Goal: Task Accomplishment & Management: Complete application form

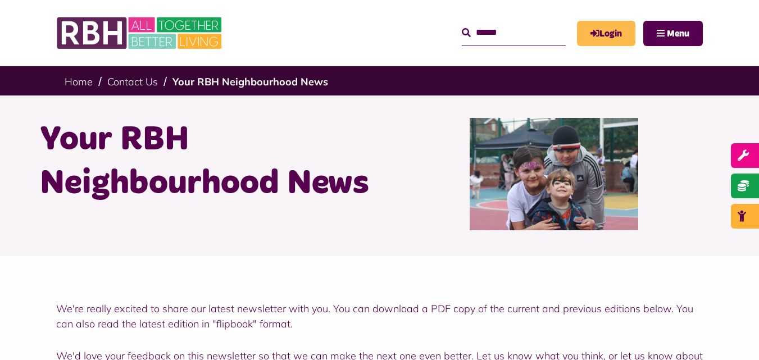
click at [603, 31] on link "Login" at bounding box center [606, 33] width 58 height 25
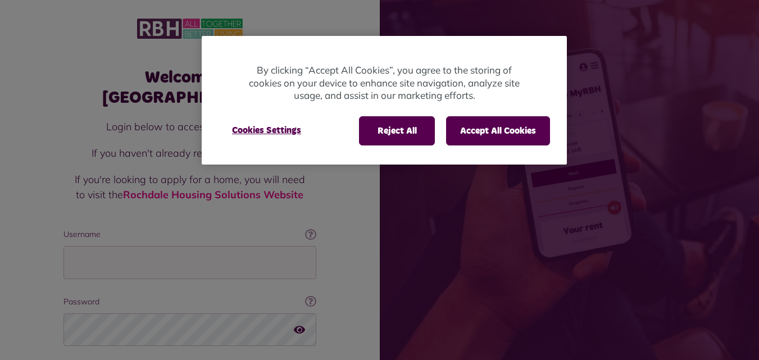
scroll to position [71, 0]
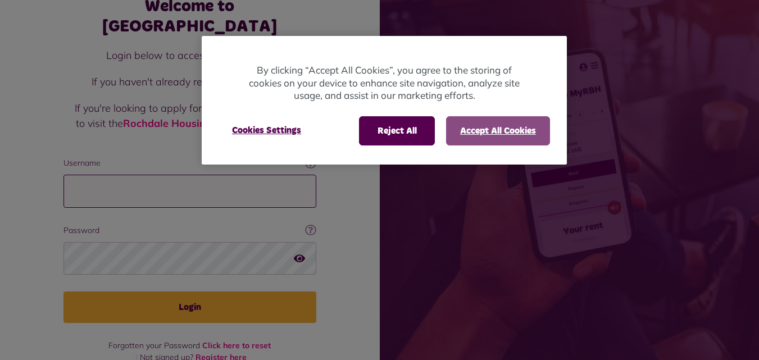
type input "**********"
click at [488, 144] on button "Accept All Cookies" at bounding box center [498, 130] width 104 height 29
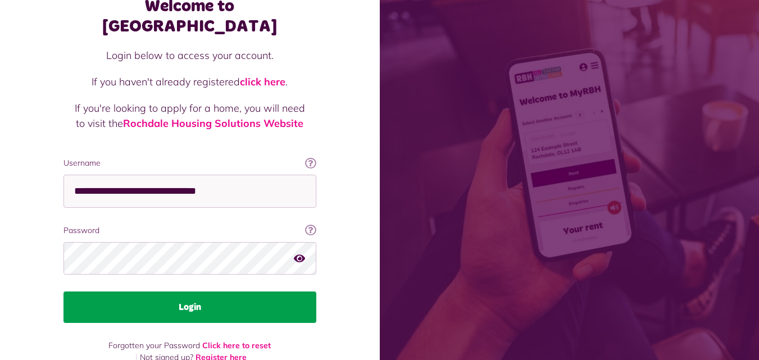
click at [254, 301] on button "Login" at bounding box center [190, 307] width 253 height 31
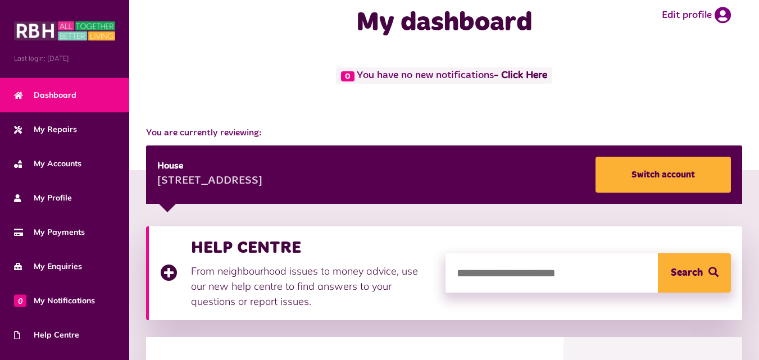
scroll to position [79, 0]
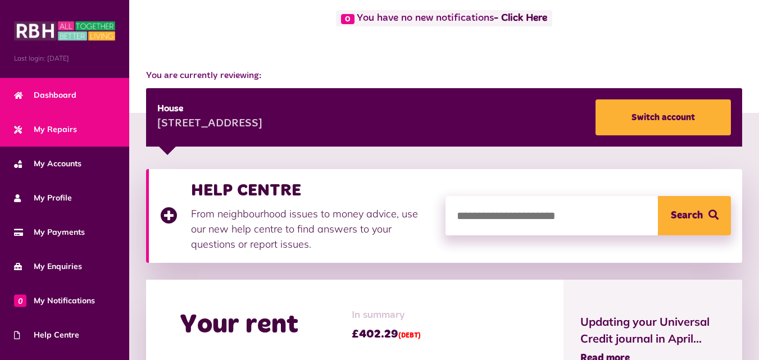
click at [89, 130] on link "My Repairs" at bounding box center [64, 129] width 129 height 34
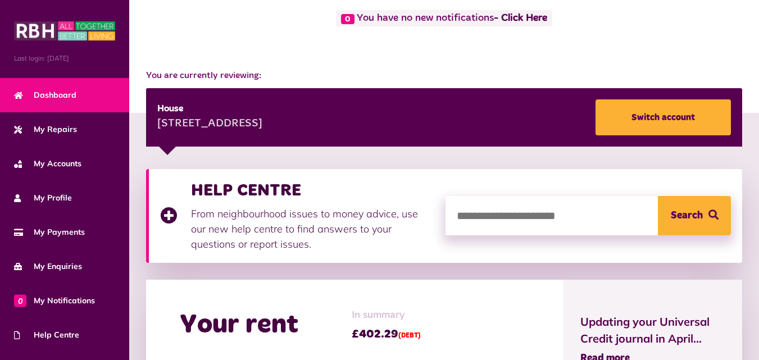
scroll to position [134, 0]
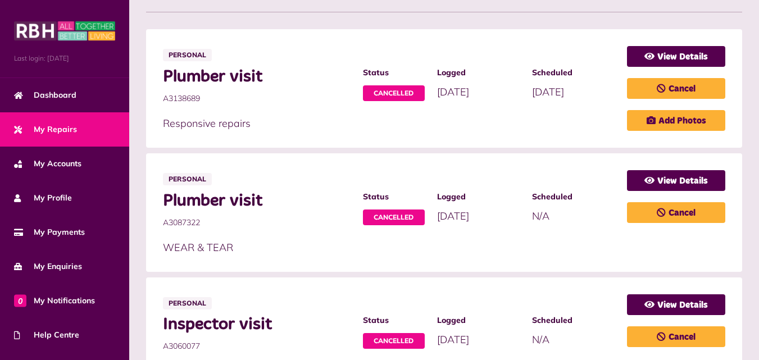
scroll to position [247, 0]
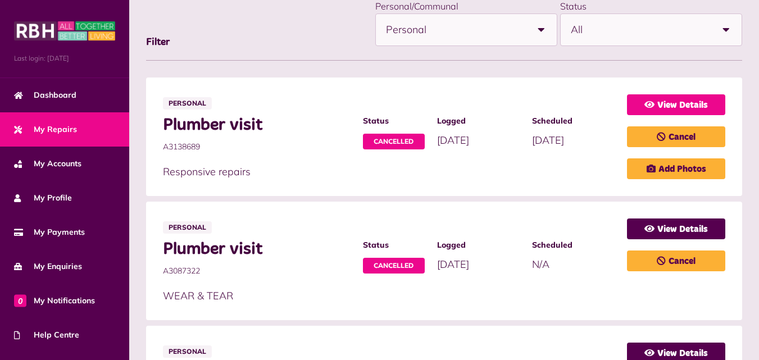
click at [681, 110] on link "View Details" at bounding box center [676, 104] width 98 height 21
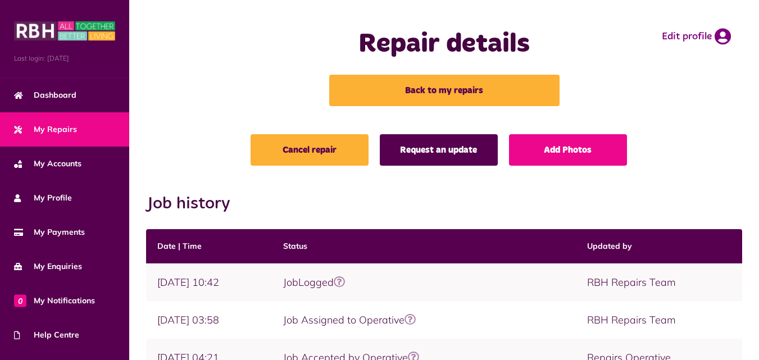
click at [424, 153] on link "Request an update" at bounding box center [439, 149] width 118 height 31
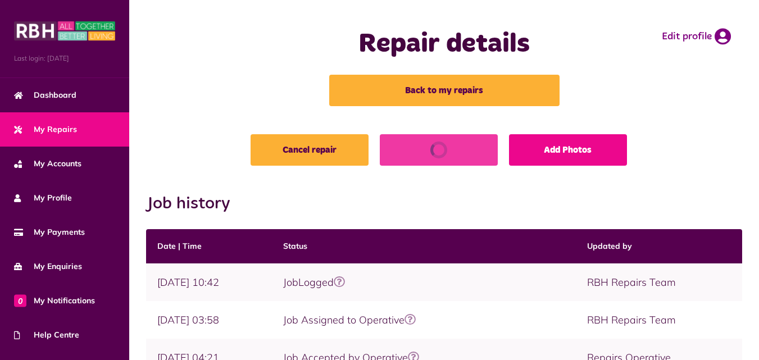
scroll to position [6, 0]
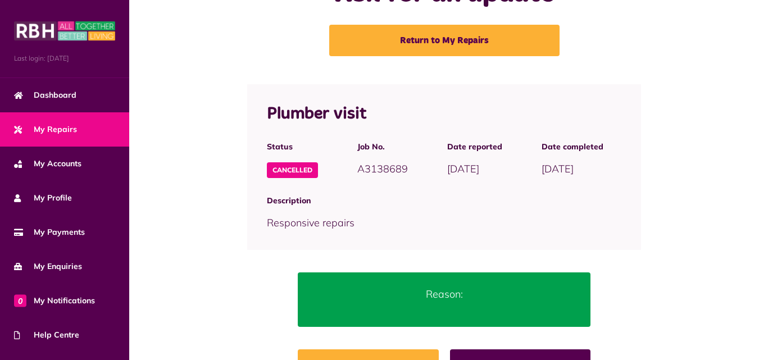
scroll to position [93, 0]
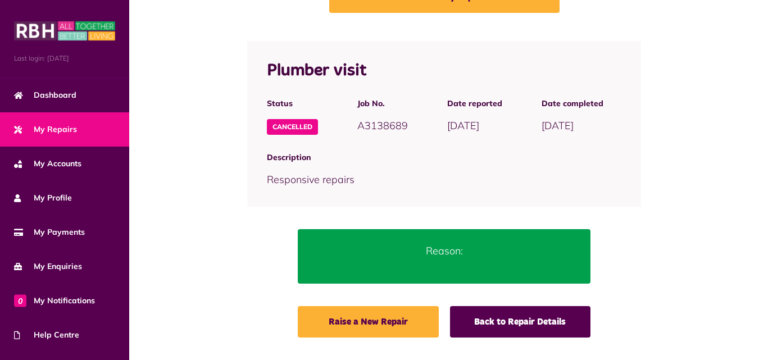
click at [361, 186] on div "Description Responsive repairs" at bounding box center [444, 169] width 394 height 52
click at [409, 248] on p "Reason:" at bounding box center [444, 250] width 259 height 15
click at [352, 175] on span "Responsive repairs" at bounding box center [311, 179] width 88 height 13
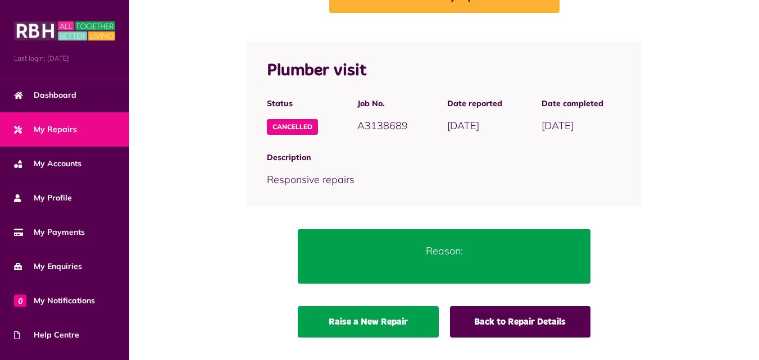
click at [410, 331] on link "Raise a New Repair" at bounding box center [368, 321] width 141 height 31
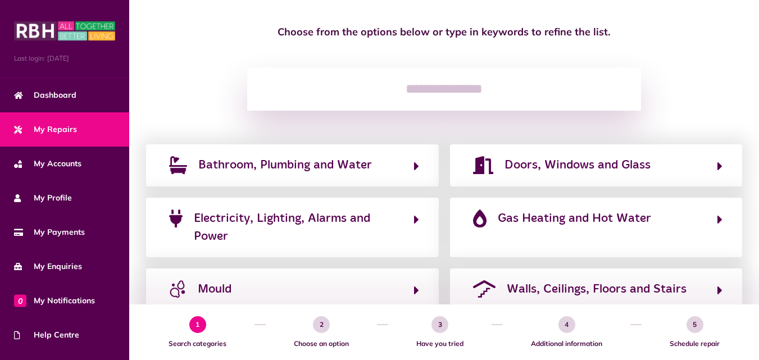
scroll to position [108, 0]
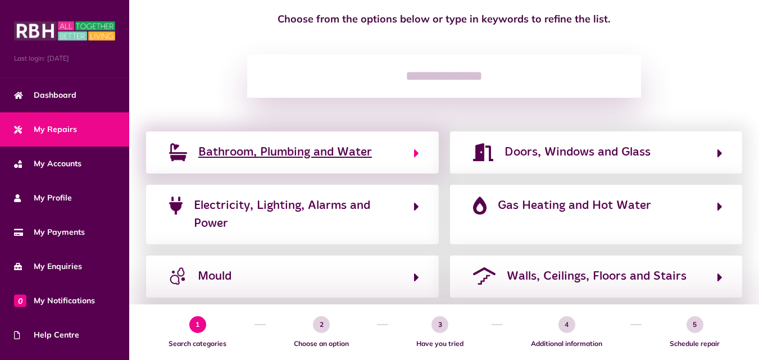
click at [402, 155] on button "Bathroom, Plumbing and Water" at bounding box center [292, 152] width 253 height 19
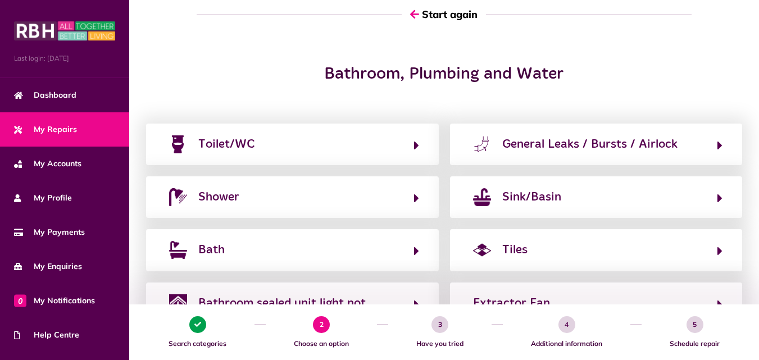
scroll to position [120, 0]
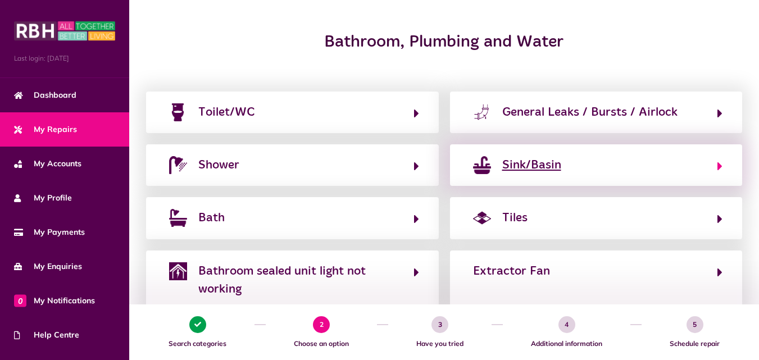
click at [520, 166] on div "Sink/Basin" at bounding box center [531, 165] width 59 height 18
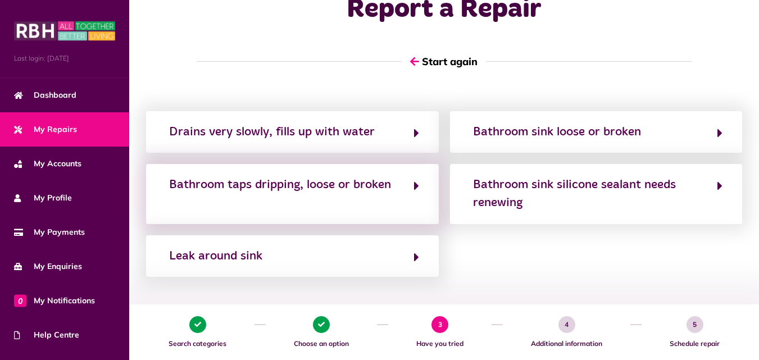
scroll to position [52, 0]
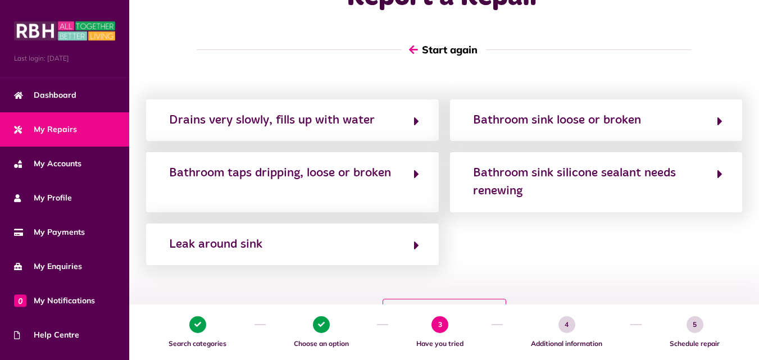
click at [463, 50] on button "Start again" at bounding box center [444, 50] width 84 height 32
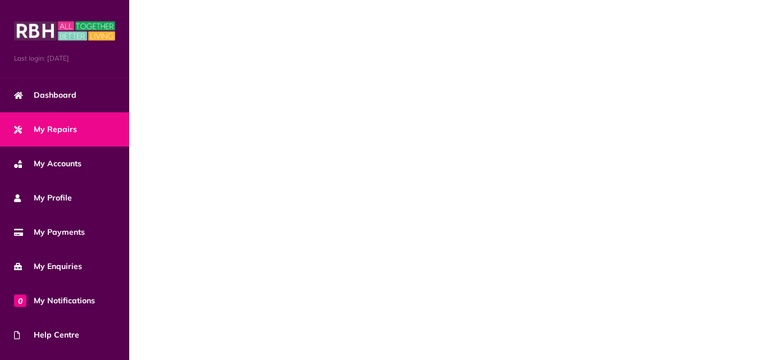
scroll to position [0, 0]
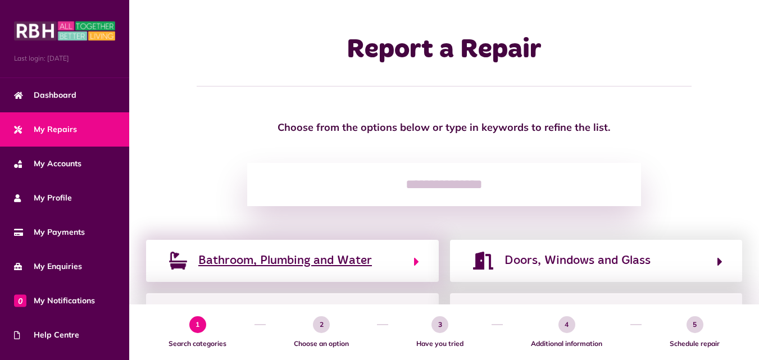
click at [399, 269] on button "Bathroom, Plumbing and Water" at bounding box center [292, 260] width 253 height 19
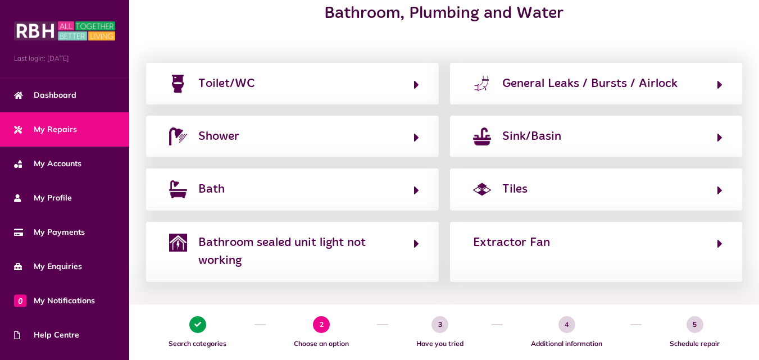
scroll to position [184, 0]
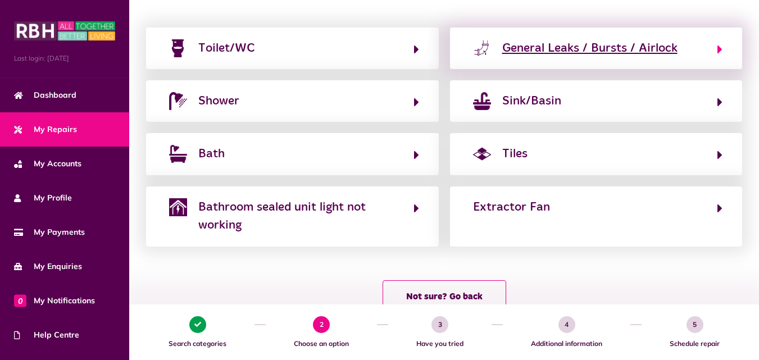
click at [507, 48] on div "General Leaks / Bursts / Airlock" at bounding box center [589, 48] width 175 height 18
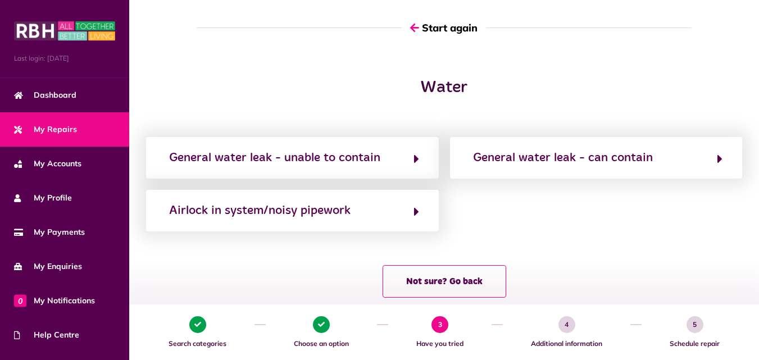
scroll to position [86, 0]
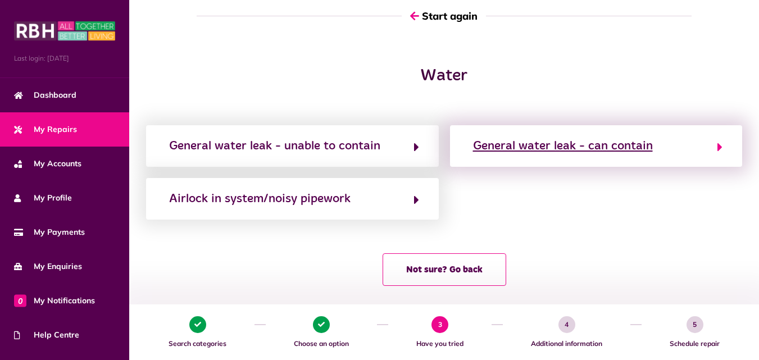
click at [483, 138] on div "General water leak - can contain" at bounding box center [563, 146] width 180 height 18
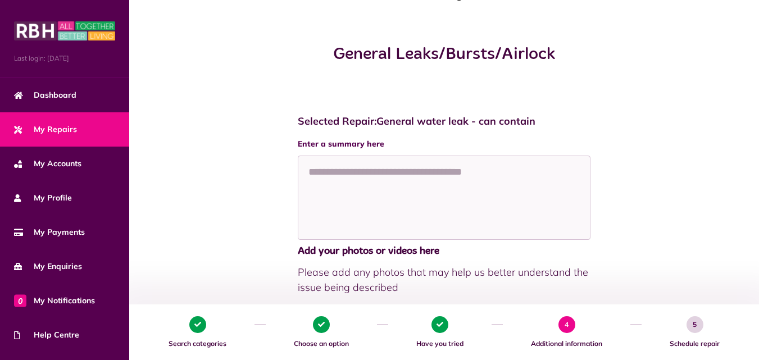
scroll to position [112, 0]
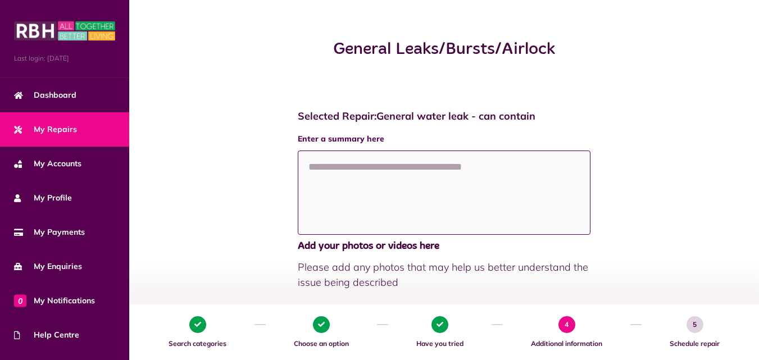
click at [406, 181] on textarea at bounding box center [444, 193] width 293 height 84
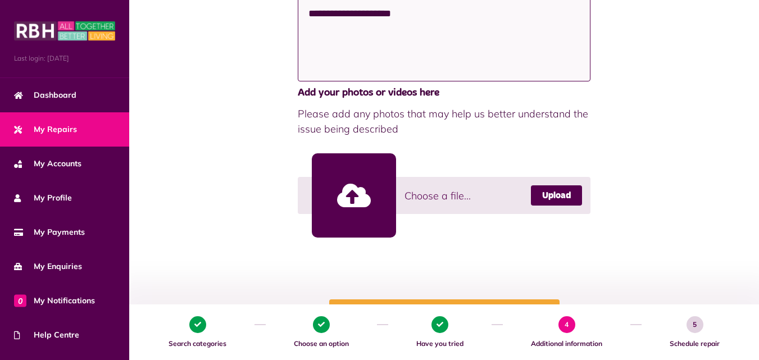
scroll to position [387, 0]
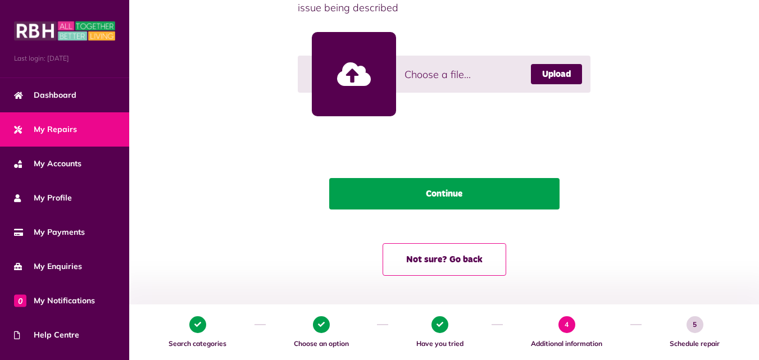
type textarea "**********"
click at [411, 203] on button "Continue" at bounding box center [444, 193] width 230 height 31
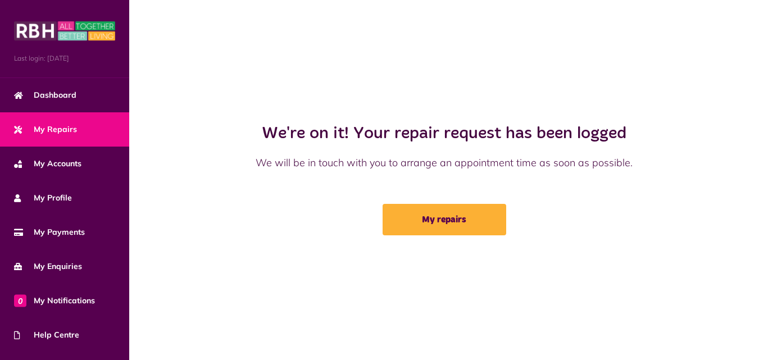
scroll to position [0, 0]
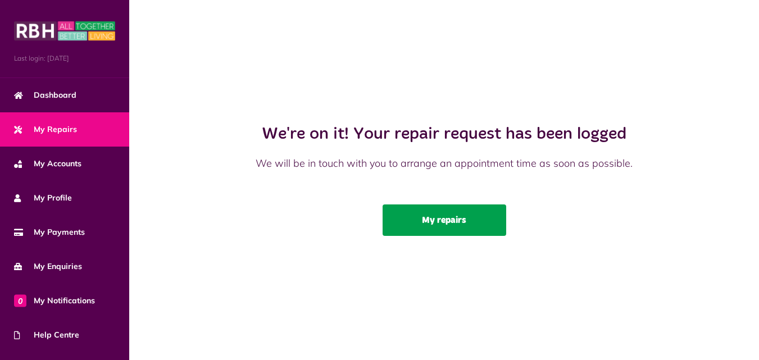
click at [418, 213] on link "My repairs" at bounding box center [445, 220] width 124 height 31
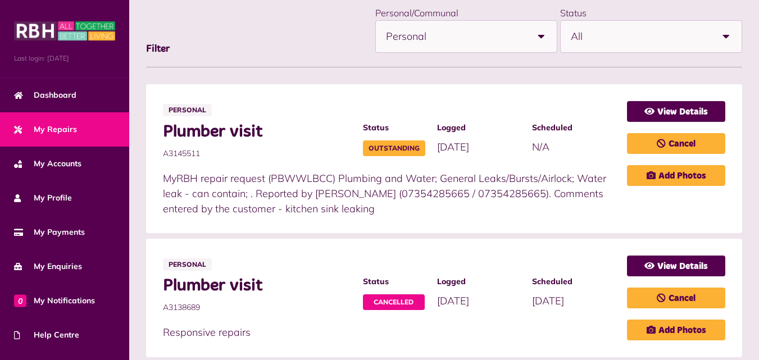
scroll to position [247, 0]
